Goal: Check status: Check status

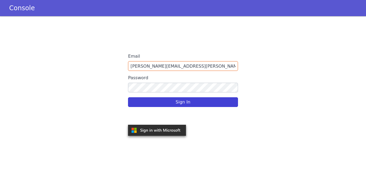
type input "snehal.gidh@idfcfirstbank.com"
click at [179, 99] on button "Sign In" at bounding box center [183, 102] width 110 height 10
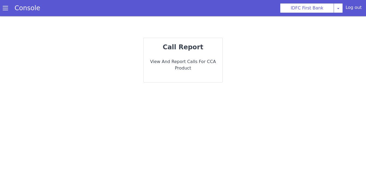
click at [185, 60] on p "View and report calls for CCA Product" at bounding box center [183, 65] width 70 height 13
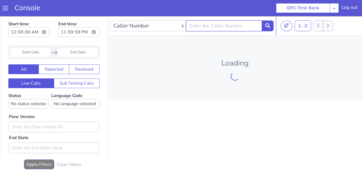
click at [206, 26] on input "text" at bounding box center [224, 25] width 76 height 11
paste input "9408259475"
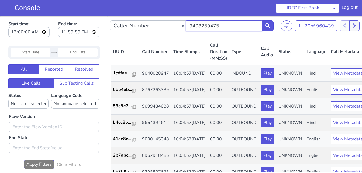
type input "9408259475"
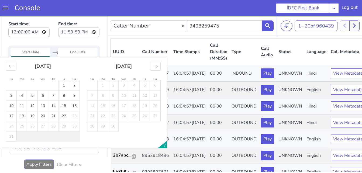
click at [32, 54] on input "Start Date" at bounding box center [31, 52] width 40 height 9
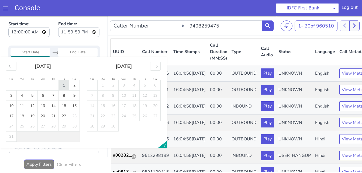
click at [62, 85] on td "1" at bounding box center [64, 85] width 11 height 10
type input "[DATE]"
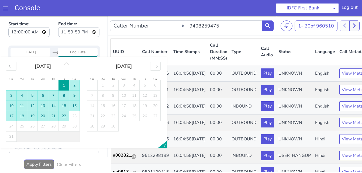
click at [64, 115] on td "22" at bounding box center [64, 116] width 11 height 10
type input "22 Aug 2025"
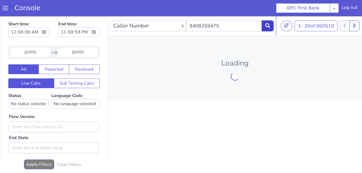
click at [264, 29] on button at bounding box center [268, 25] width 12 height 11
drag, startPoint x: 267, startPoint y: 27, endPoint x: 264, endPoint y: 27, distance: 3.0
click at [266, 27] on icon at bounding box center [267, 25] width 5 height 5
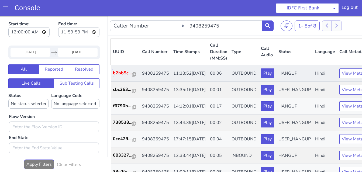
click at [119, 76] on p "b2bb5c..." at bounding box center [122, 73] width 19 height 6
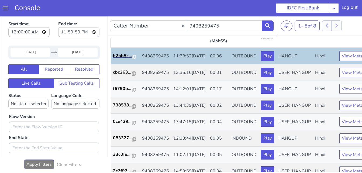
scroll to position [27, 0]
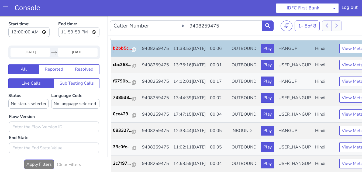
click at [116, 50] on p "b2bb5c..." at bounding box center [122, 48] width 19 height 6
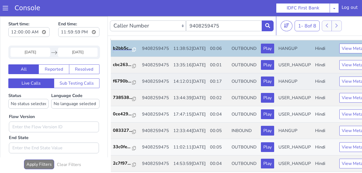
scroll to position [54, 0]
click at [123, 78] on p "f6790b..." at bounding box center [122, 81] width 19 height 6
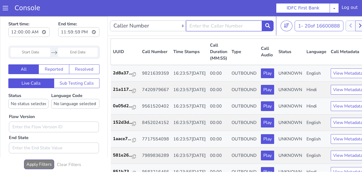
click at [225, 28] on input "text" at bounding box center [224, 25] width 76 height 11
paste input "9408259475"
type input "9408259475"
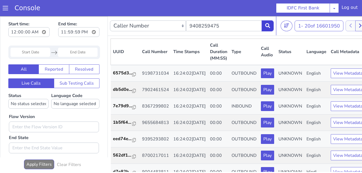
click at [265, 30] on button at bounding box center [268, 25] width 12 height 11
click at [37, 53] on input "Start Date" at bounding box center [31, 52] width 40 height 9
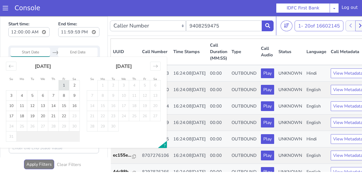
click at [61, 82] on td "1" at bounding box center [64, 85] width 11 height 10
type input "01 Aug 2025"
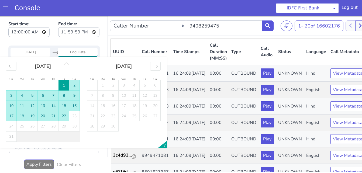
click at [64, 117] on td "22" at bounding box center [64, 116] width 11 height 10
type input "22 Aug 2025"
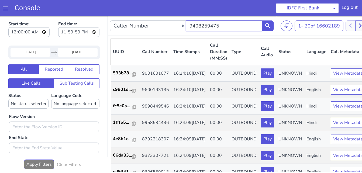
click at [225, 27] on input "9408259475" at bounding box center [224, 25] width 76 height 11
click at [264, 31] on button at bounding box center [268, 25] width 12 height 11
drag, startPoint x: 226, startPoint y: 29, endPoint x: 172, endPoint y: 27, distance: 54.2
click at [172, 27] on div "Caller Number Call UUID Custom Parameter 9408259475" at bounding box center [192, 25] width 164 height 15
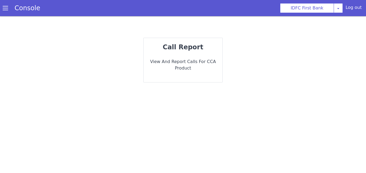
click at [205, 62] on p "View and report calls for CCA Product" at bounding box center [183, 65] width 70 height 13
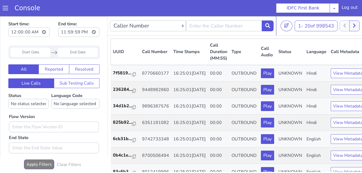
click at [36, 36] on div "Navigate forward to interact with the calendar and select a date. Press the que…" at bounding box center [59, 41] width 92 height 13
drag, startPoint x: 66, startPoint y: 9, endPoint x: 71, endPoint y: 10, distance: 5.0
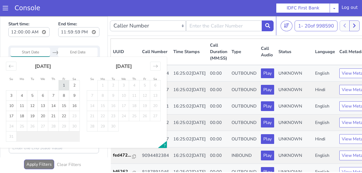
type input "[DATE]"
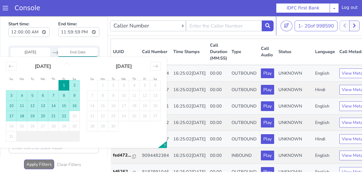
click at [145, 18] on td "22" at bounding box center [147, 18] width 11 height 10
type input "22 Aug 2025"
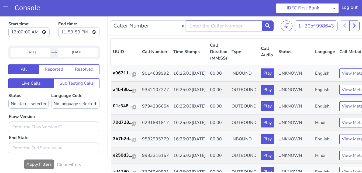
paste input "9408259475"
type input "9408259475"
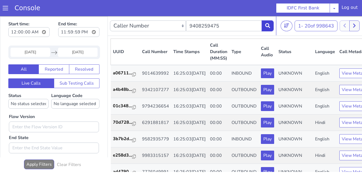
click at [268, 22] on icon at bounding box center [269, 20] width 5 height 5
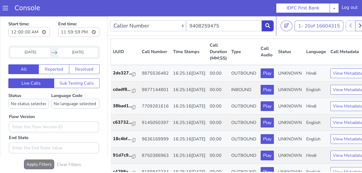
click at [273, 24] on button at bounding box center [270, 20] width 12 height 11
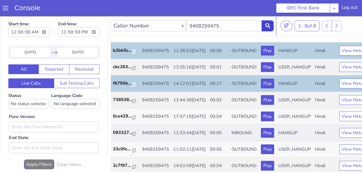
scroll to position [22, 0]
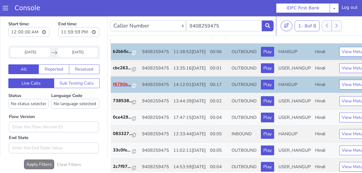
click at [139, 53] on p "f6790b..." at bounding box center [139, 50] width 19 height 6
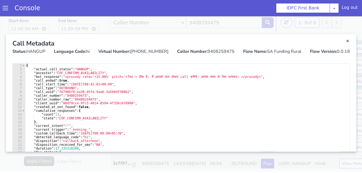
scroll to position [0, 0]
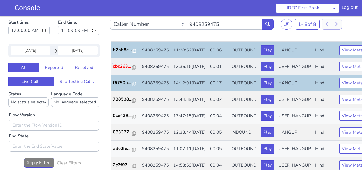
click at [136, 44] on p "cbc263..." at bounding box center [134, 40] width 19 height 6
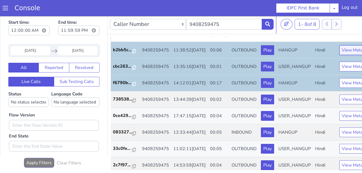
click at [339, 54] on button "View Metadata" at bounding box center [356, 50] width 34 height 10
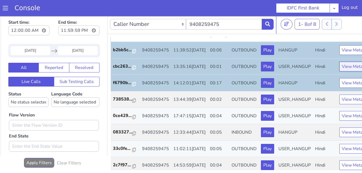
click at [352, 46] on button "View Metadata" at bounding box center [369, 41] width 34 height 10
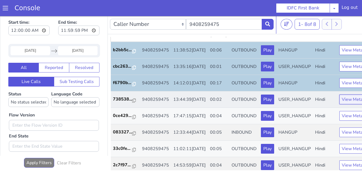
click at [341, 99] on button "View Metadata" at bounding box center [358, 95] width 34 height 10
